Goal: Transaction & Acquisition: Obtain resource

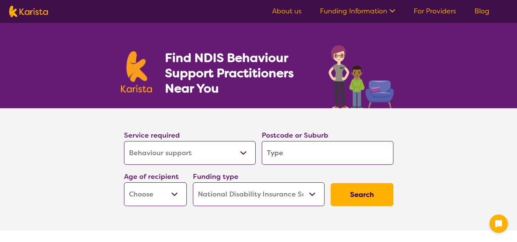
select select "Behaviour support"
select select "NDIS"
select select "Behaviour support"
select select "NDIS"
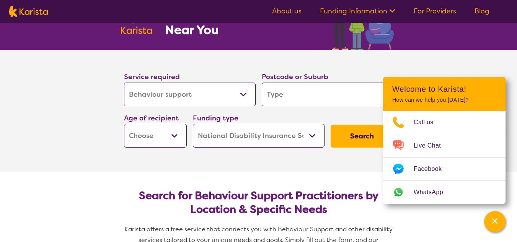
scroll to position [81, 0]
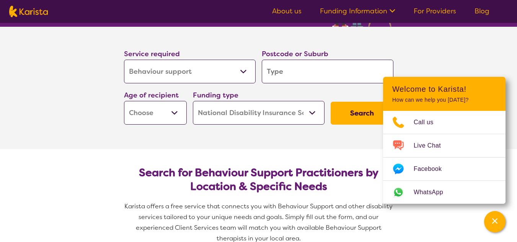
click at [303, 78] on input "search" at bounding box center [328, 72] width 132 height 24
type input "4"
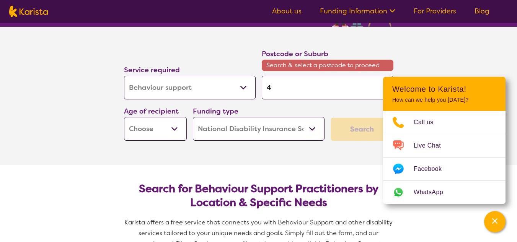
type input "45"
type input "455"
type input "4551"
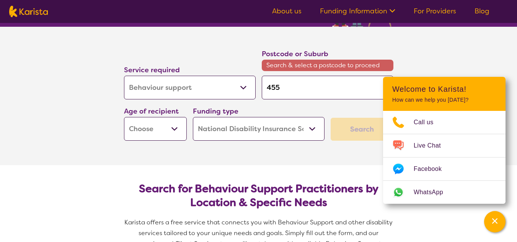
type input "4551"
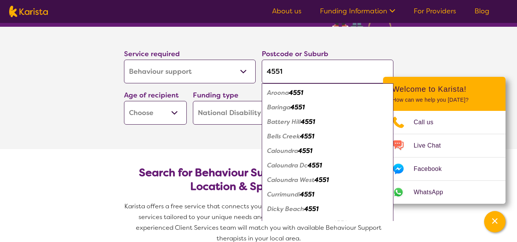
type input "455"
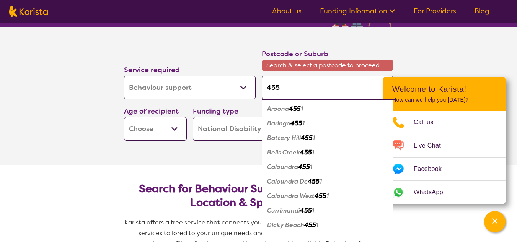
type input "45"
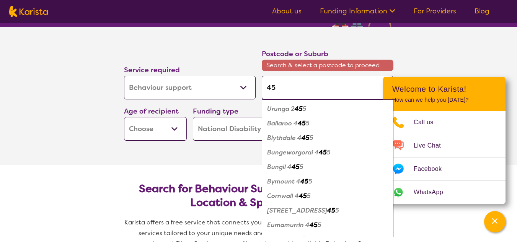
type input "4"
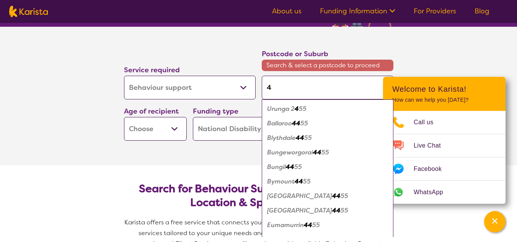
type input "40"
type input "400"
type input "4001"
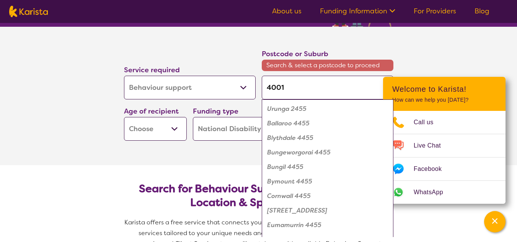
type input "4001"
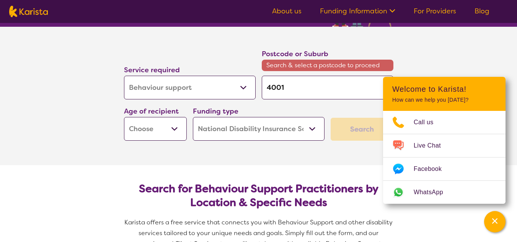
type input "400"
type input "40"
type input "4"
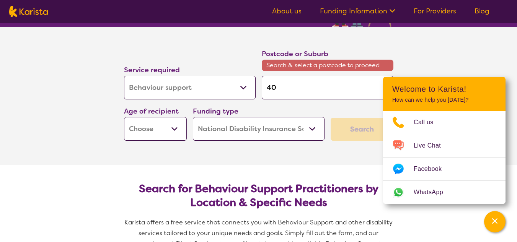
type input "4"
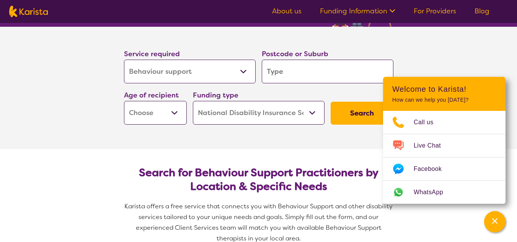
type input "g"
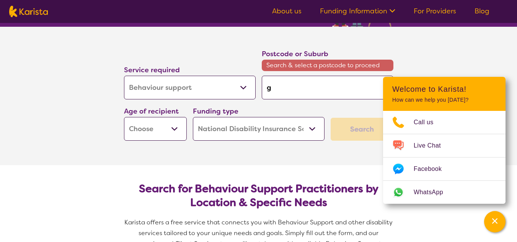
type input "gr"
type input "gri"
type input "grif"
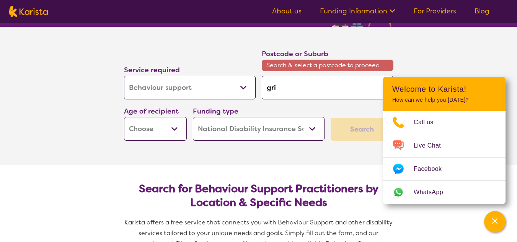
type input "grif"
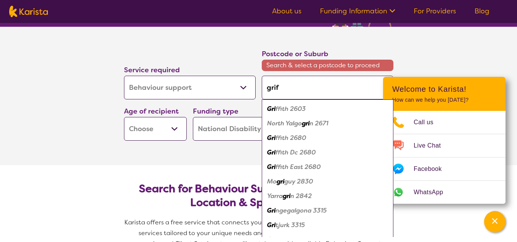
type input "griff"
type input "griffi"
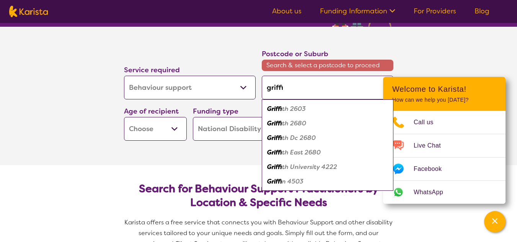
type input "[PERSON_NAME]"
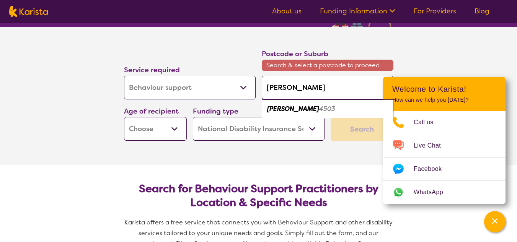
click at [319, 106] on em "4503" at bounding box center [327, 109] width 16 height 8
type input "4503"
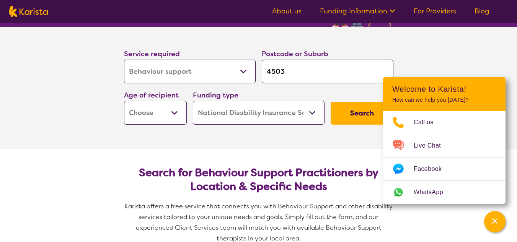
click at [178, 109] on select "Early Childhood - 0 to 9 Child - 10 to 11 Adolescent - 12 to 17 Adult - 18 to 6…" at bounding box center [155, 113] width 63 height 24
select select "EC"
click at [124, 101] on select "Early Childhood - 0 to 9 Child - 10 to 11 Adolescent - 12 to 17 Adult - 18 to 6…" at bounding box center [155, 113] width 63 height 24
select select "EC"
click at [361, 111] on button "Search" at bounding box center [361, 113] width 63 height 23
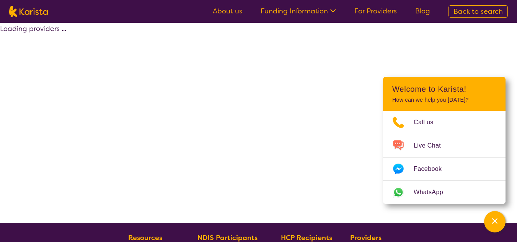
select select "by_score"
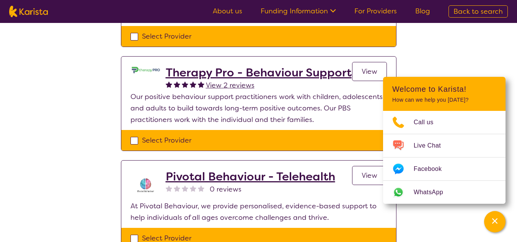
scroll to position [143, 0]
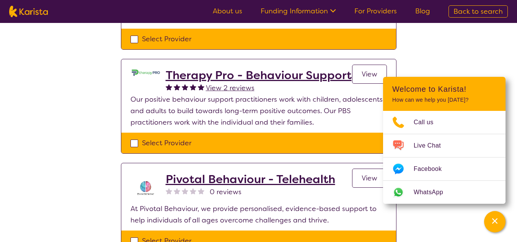
click at [299, 71] on h2 "Therapy Pro - Behaviour Support" at bounding box center [259, 75] width 186 height 14
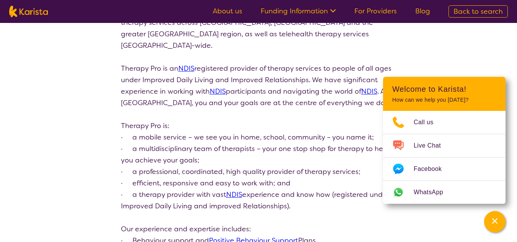
scroll to position [0, 0]
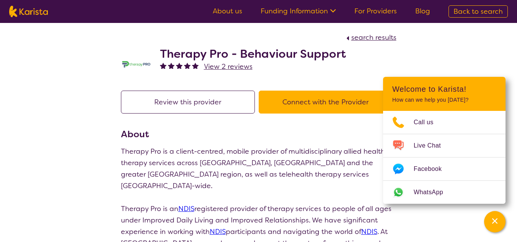
click at [197, 100] on button "Review this provider" at bounding box center [188, 102] width 134 height 23
click at [325, 95] on button "Connect with the Provider" at bounding box center [325, 102] width 134 height 23
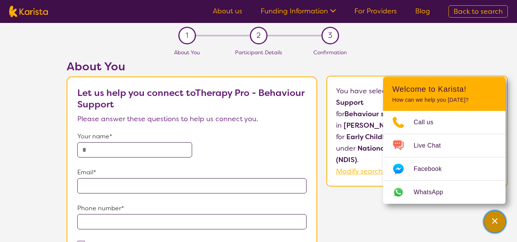
click at [495, 223] on icon "Channel Menu" at bounding box center [495, 221] width 8 height 8
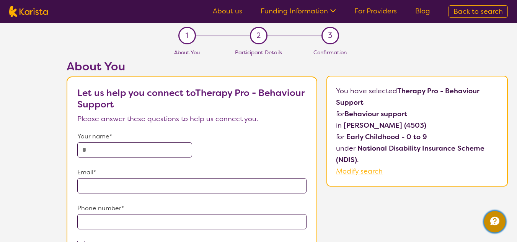
click at [495, 223] on icon "Channel Menu" at bounding box center [494, 221] width 9 height 8
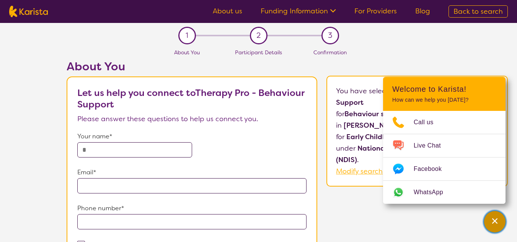
click at [498, 220] on icon "Channel Menu" at bounding box center [495, 221] width 8 height 8
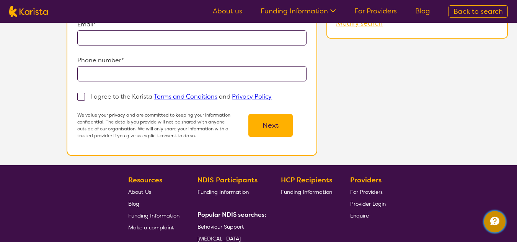
scroll to position [163, 0]
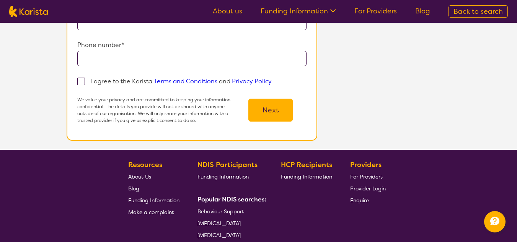
click at [313, 176] on span "Funding Information" at bounding box center [306, 176] width 51 height 7
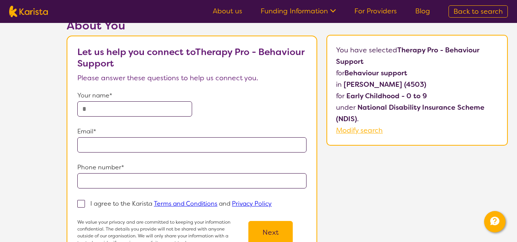
scroll to position [21, 0]
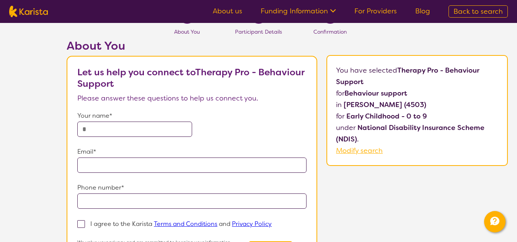
click at [105, 127] on input "text" at bounding box center [134, 129] width 114 height 15
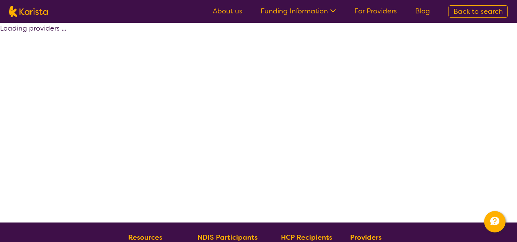
scroll to position [143, 0]
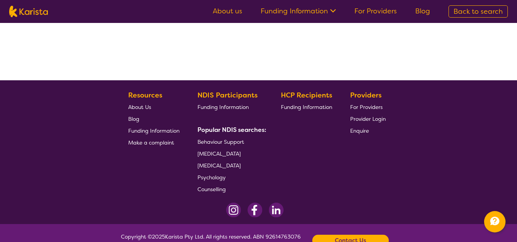
select select "by_score"
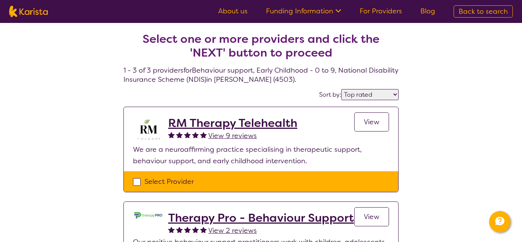
select select "Behaviour support"
select select "EC"
select select "NDIS"
select select "Behaviour support"
select select "EC"
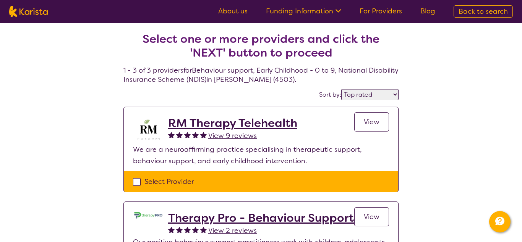
select select "NDIS"
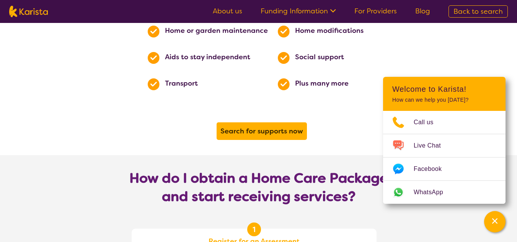
scroll to position [550, 0]
